Goal: Check status: Check status

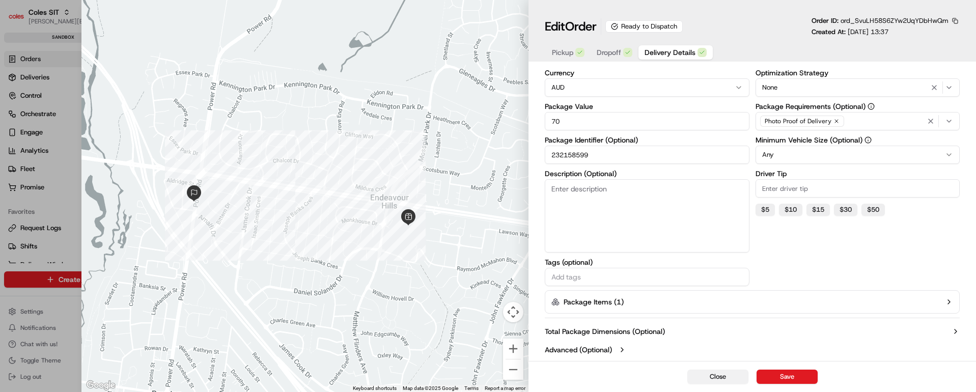
click at [714, 372] on button "Close" at bounding box center [718, 377] width 61 height 14
type input "1"
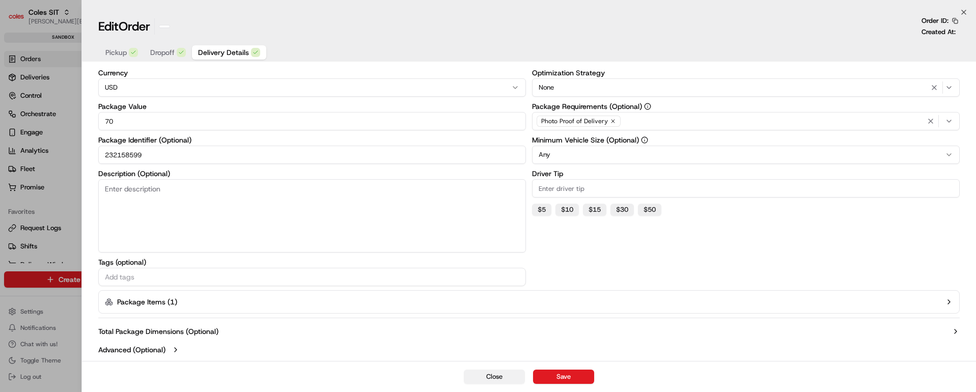
scroll to position [75, 0]
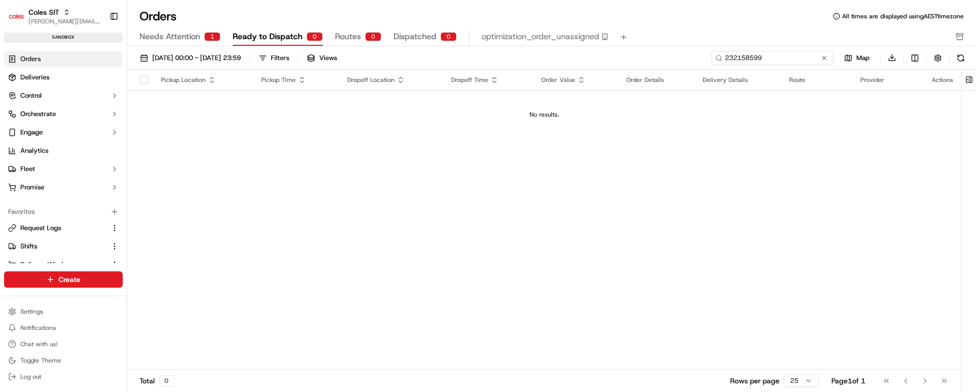
click at [776, 59] on input "232158599" at bounding box center [773, 58] width 122 height 14
paste input "61503"
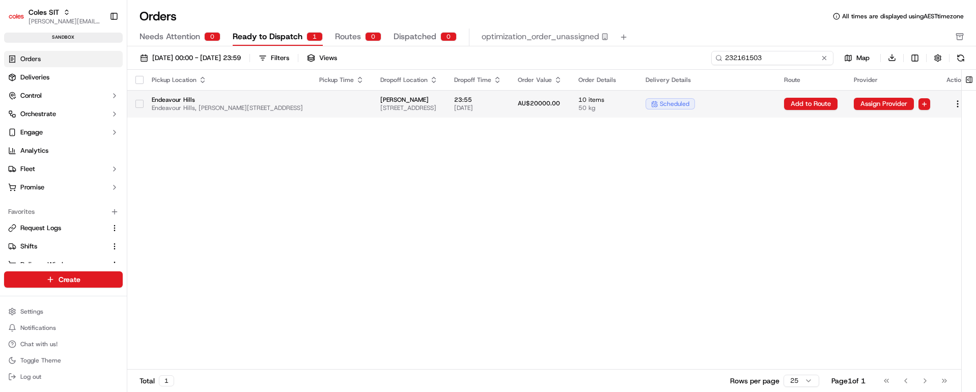
type input "232161503"
click at [438, 103] on span "[PERSON_NAME]" at bounding box center [409, 100] width 58 height 8
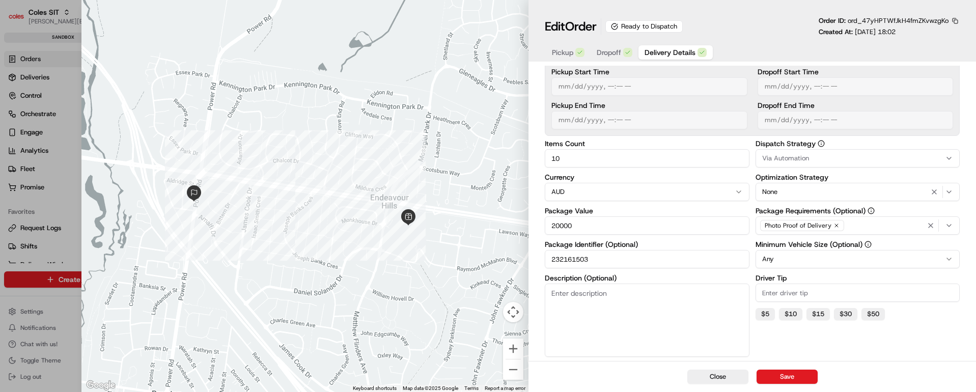
scroll to position [181, 0]
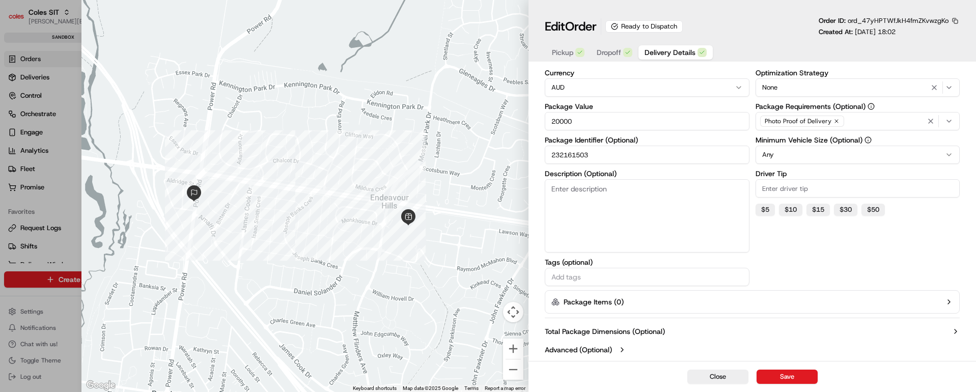
click at [956, 328] on icon "button" at bounding box center [956, 331] width 8 height 8
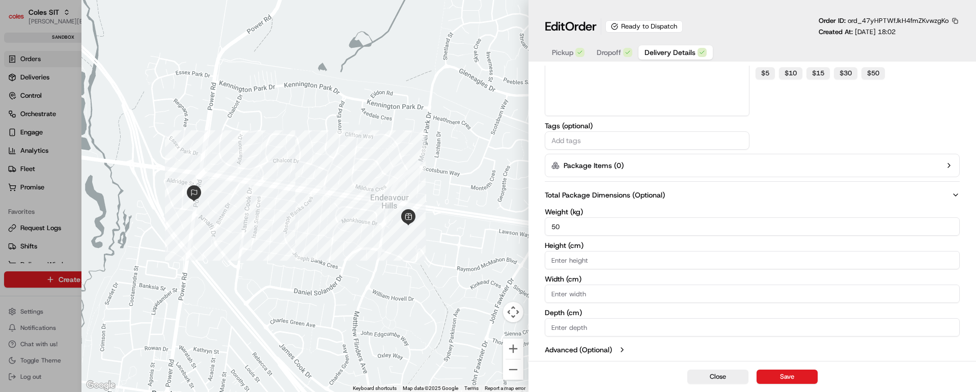
click at [623, 349] on icon "button" at bounding box center [622, 350] width 2 height 4
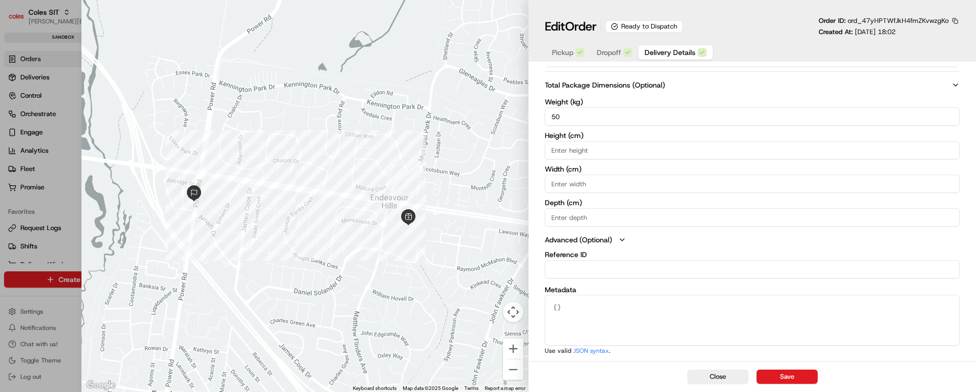
click at [620, 242] on icon "button" at bounding box center [622, 240] width 8 height 8
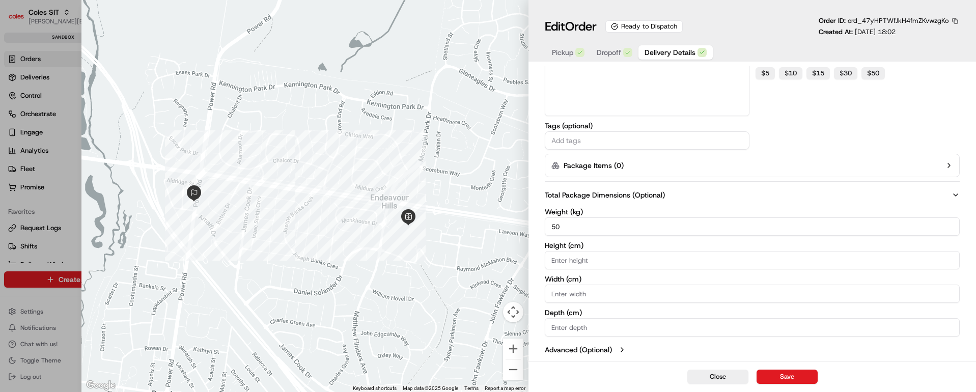
scroll to position [317, 0]
click at [623, 350] on icon "button" at bounding box center [622, 350] width 2 height 4
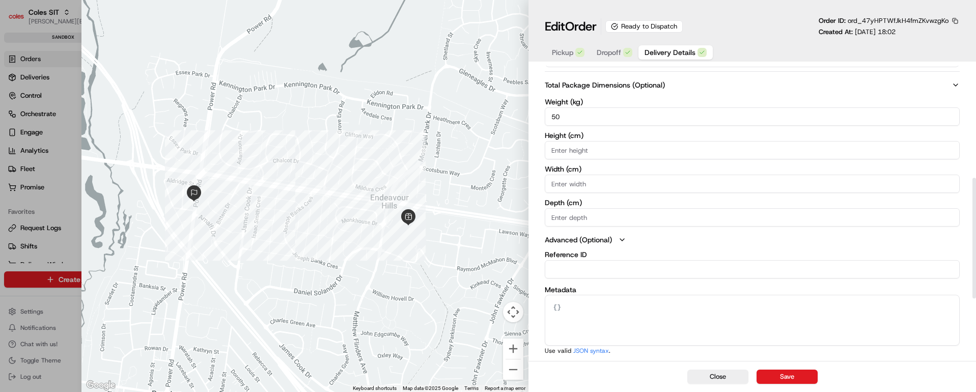
scroll to position [45, 0]
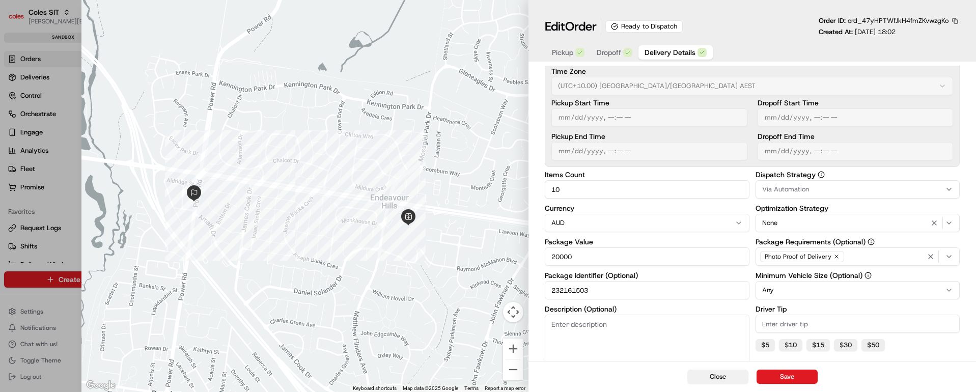
click at [718, 376] on button "Close" at bounding box center [718, 377] width 61 height 14
type input "1"
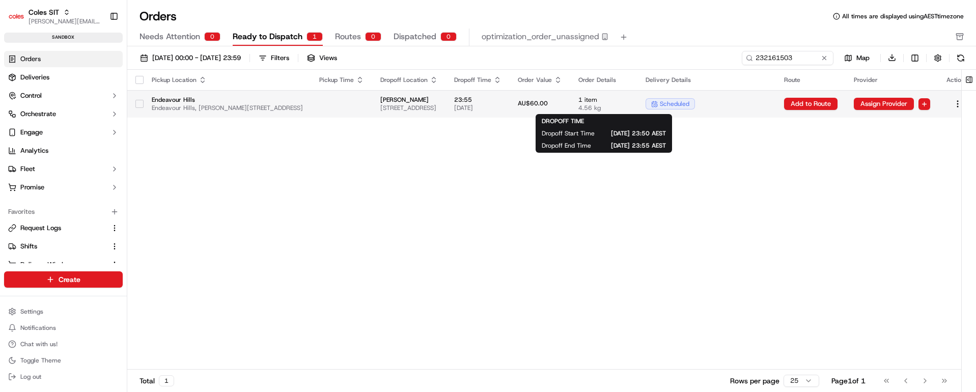
click at [502, 102] on span "23:55" at bounding box center [477, 100] width 47 height 8
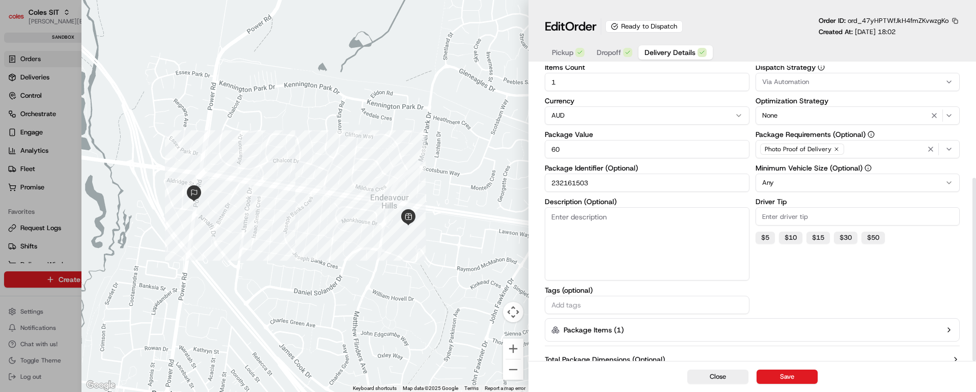
scroll to position [181, 0]
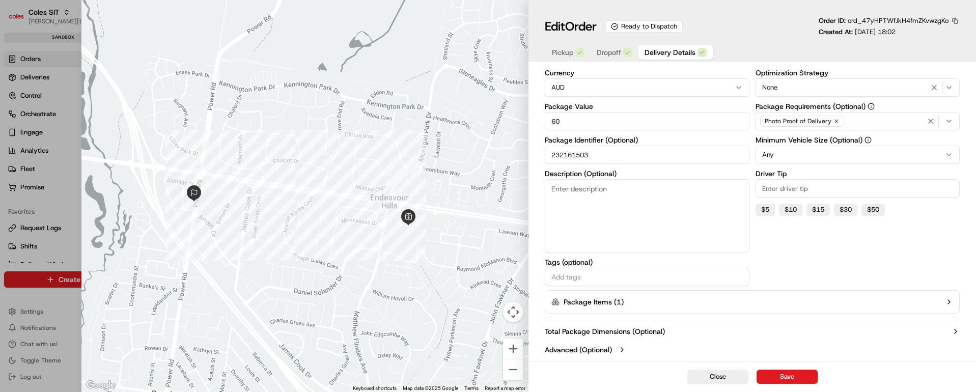
click at [950, 302] on icon "button" at bounding box center [949, 302] width 2 height 4
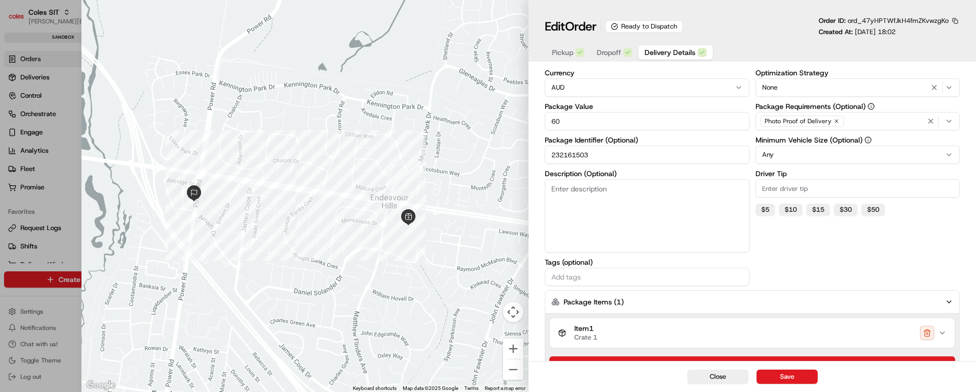
scroll to position [247, 0]
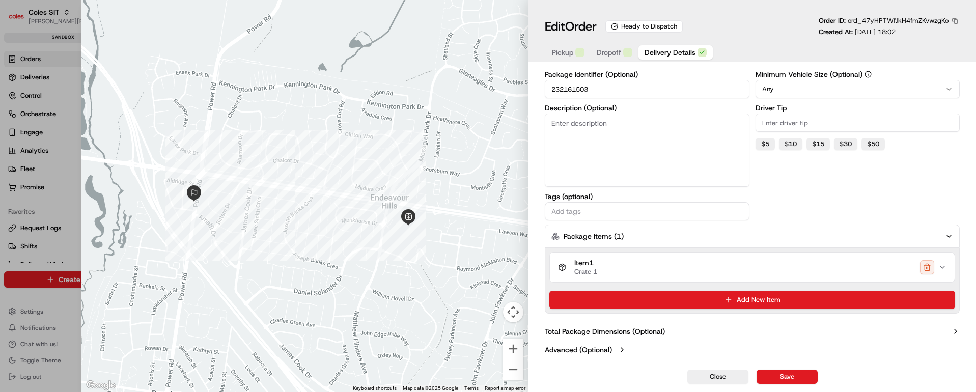
click at [943, 267] on icon "button" at bounding box center [943, 267] width 8 height 8
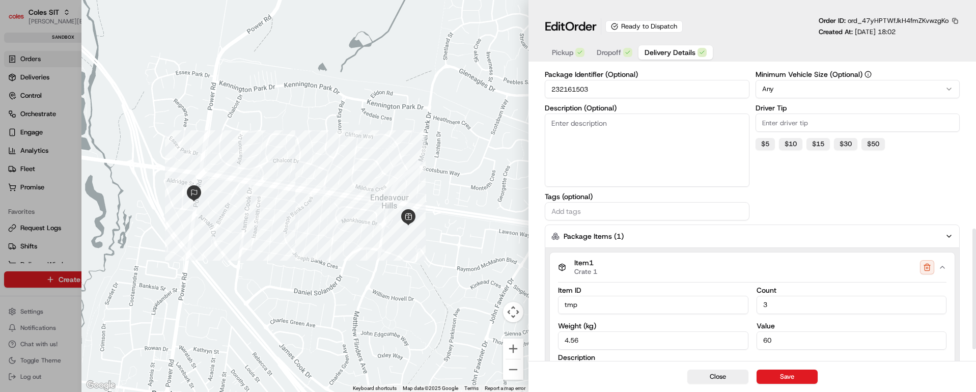
scroll to position [428, 0]
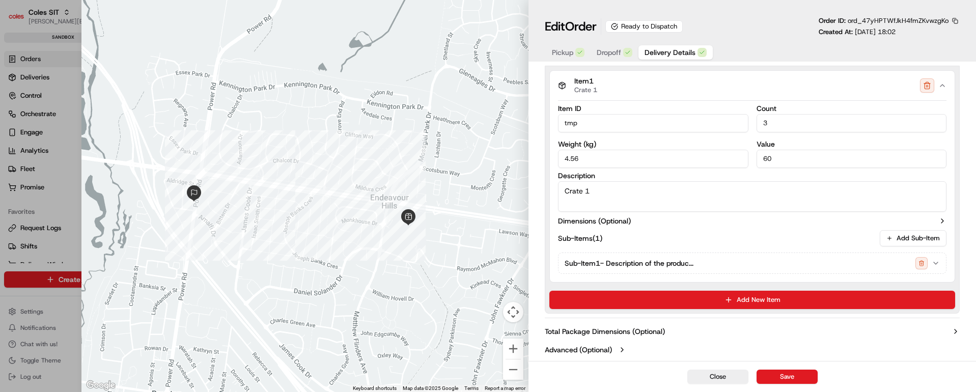
click at [938, 264] on icon "button" at bounding box center [936, 263] width 8 height 8
